Goal: Information Seeking & Learning: Learn about a topic

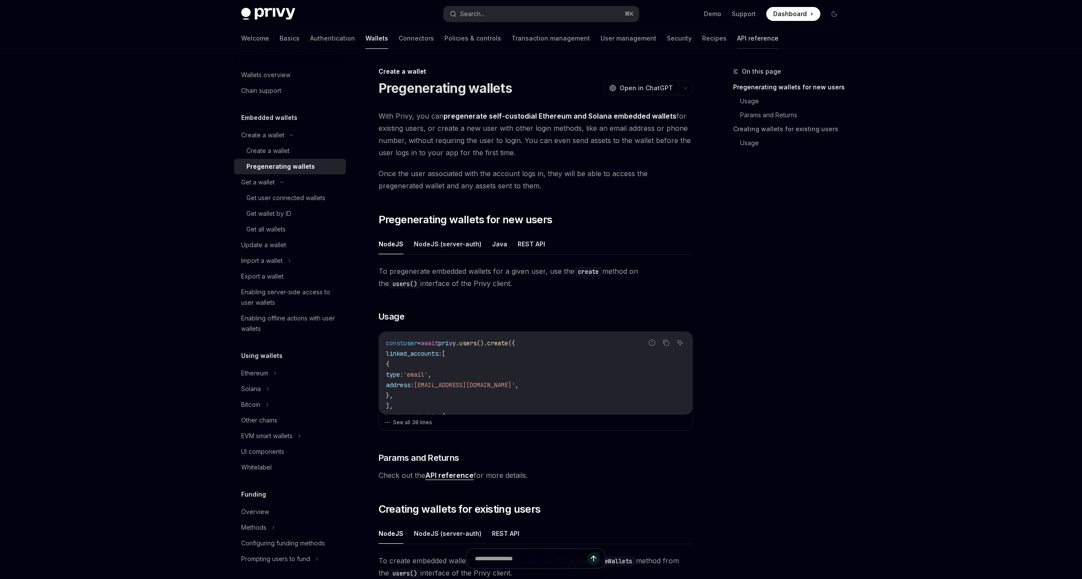
click at [737, 42] on link "API reference" at bounding box center [757, 38] width 41 height 21
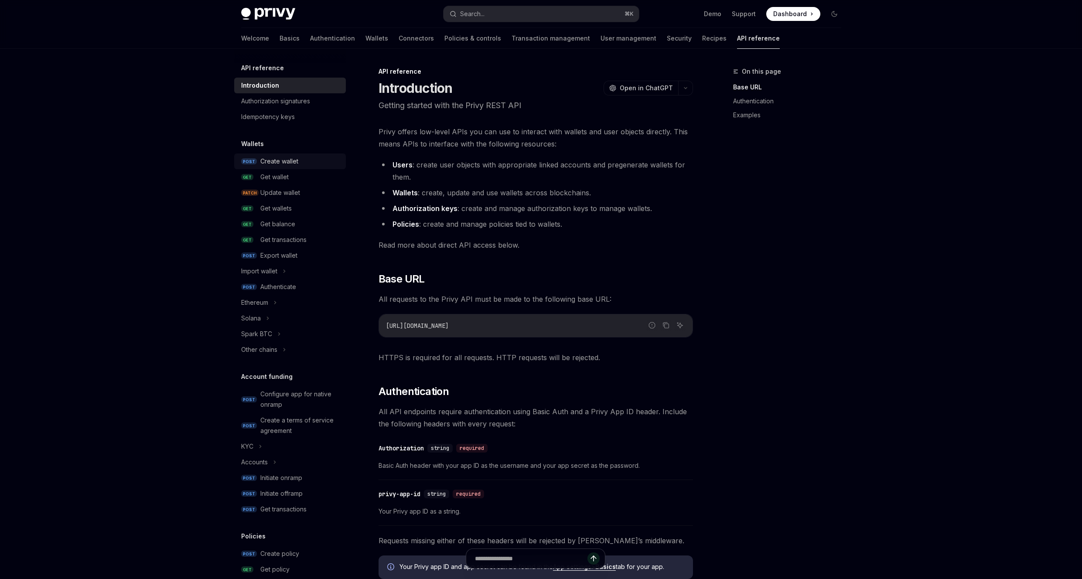
click at [294, 158] on div "Create wallet" at bounding box center [279, 161] width 38 height 10
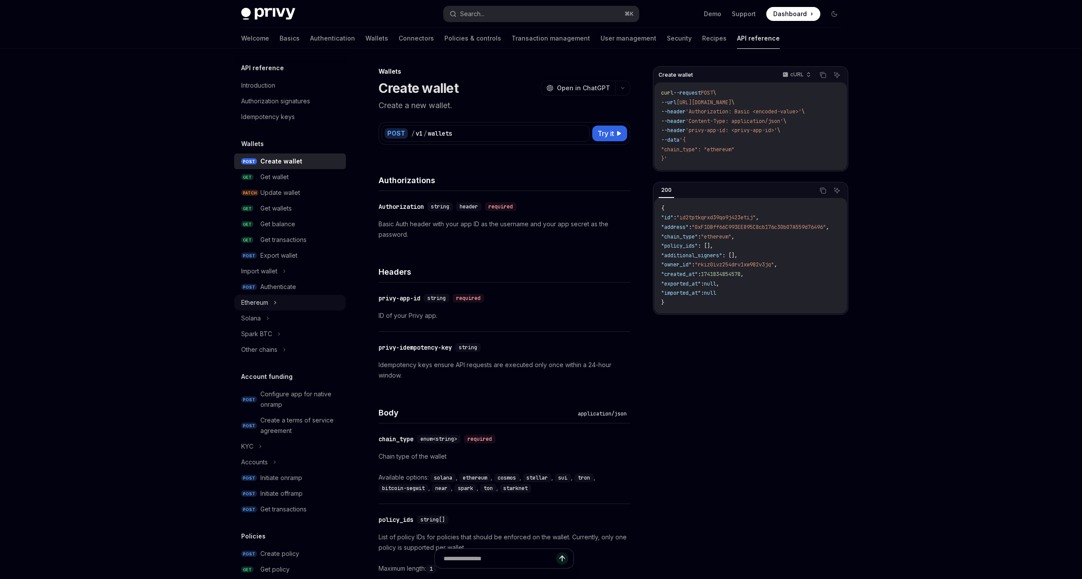
click at [273, 304] on icon at bounding box center [274, 302] width 3 height 10
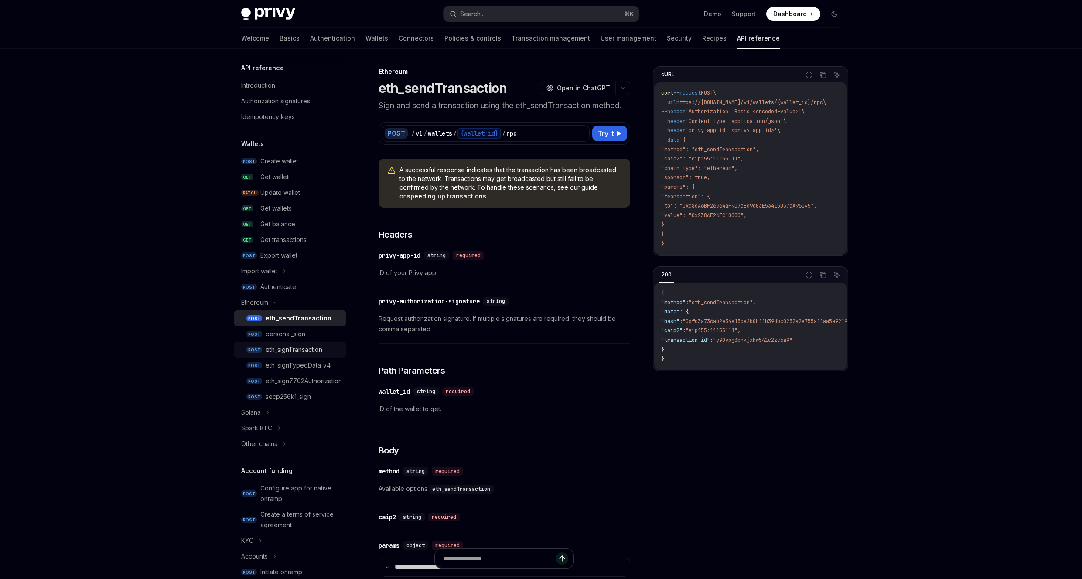
click at [295, 346] on div "eth_signTransaction" at bounding box center [294, 350] width 57 height 10
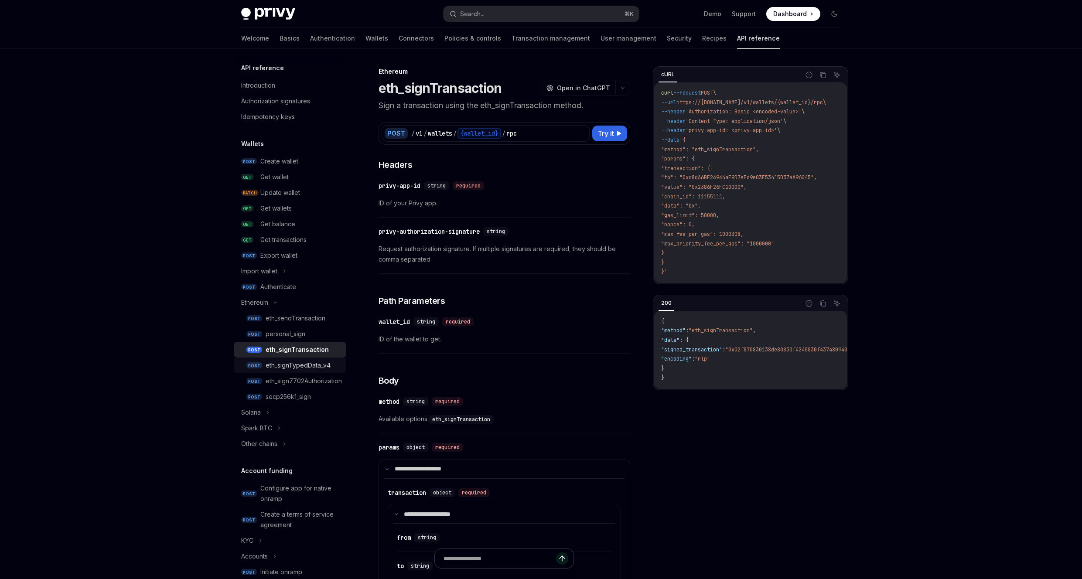
click at [319, 367] on div "eth_signTypedData_v4" at bounding box center [298, 365] width 65 height 10
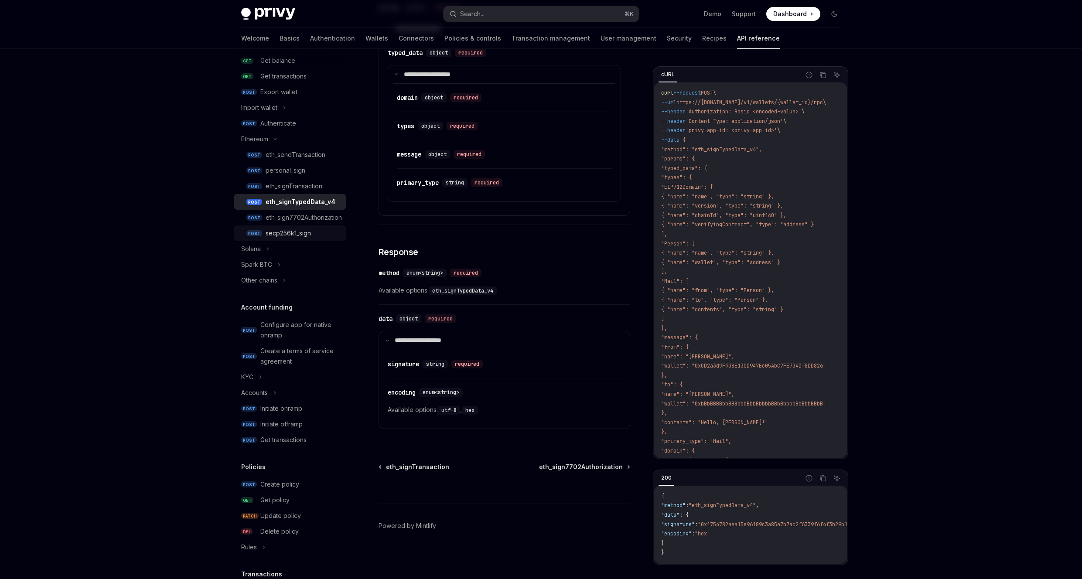
scroll to position [167, 0]
click at [276, 497] on div "Get policy" at bounding box center [274, 497] width 29 height 10
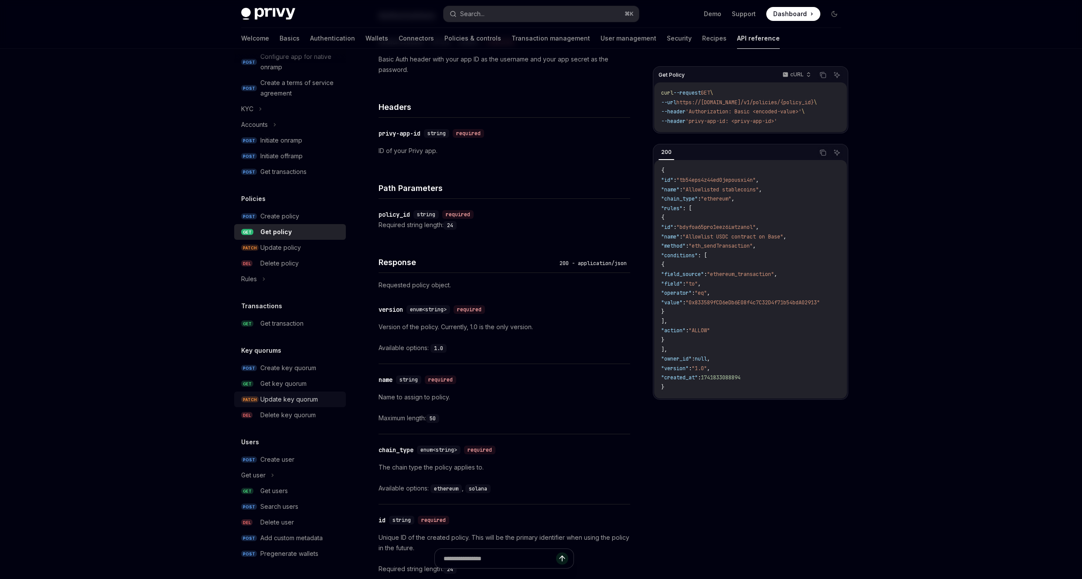
scroll to position [398, 0]
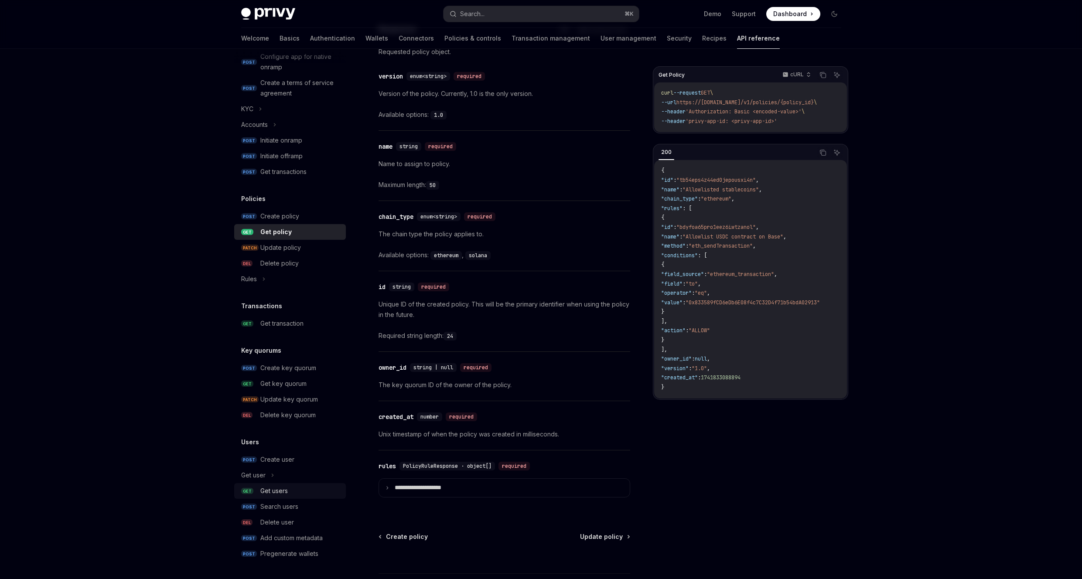
click at [286, 492] on div "Get users" at bounding box center [273, 491] width 27 height 10
type textarea "*"
